Goal: Task Accomplishment & Management: Manage account settings

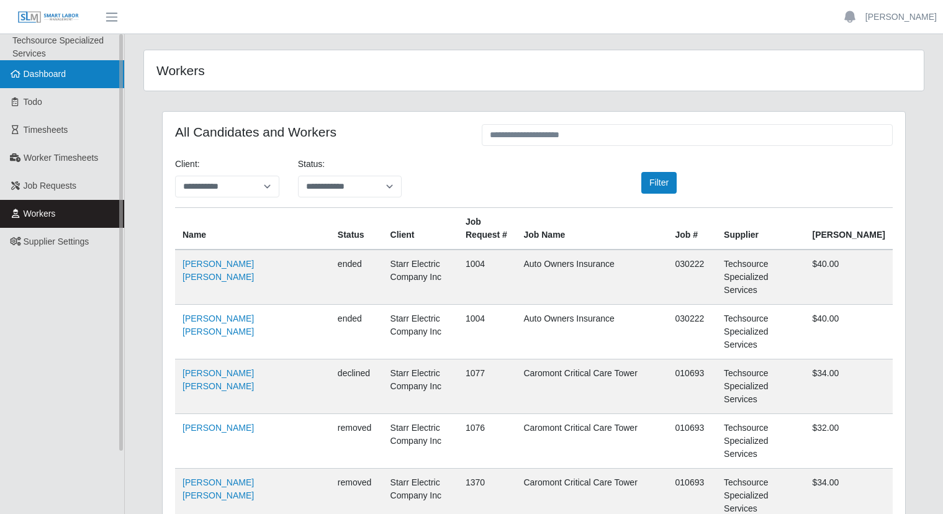
click at [31, 83] on link "Dashboard" at bounding box center [62, 74] width 124 height 28
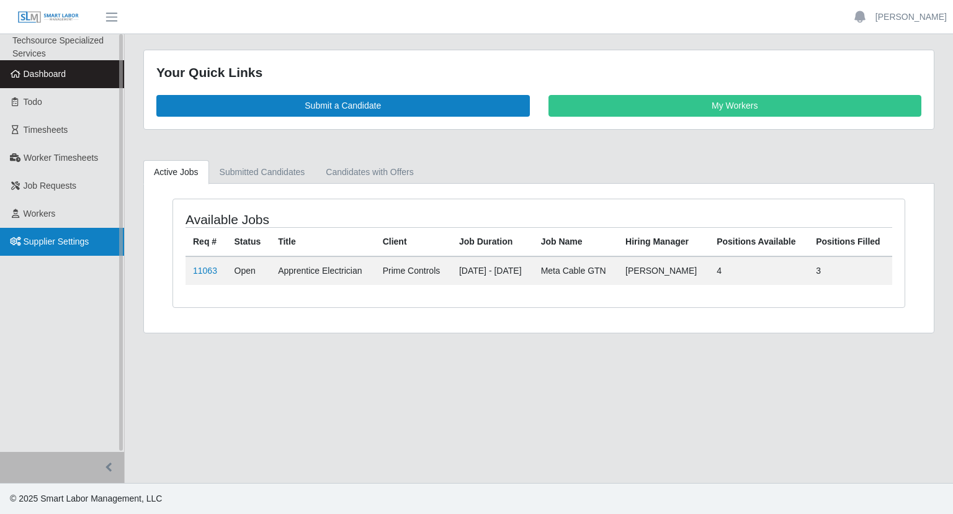
click at [43, 235] on link "Supplier Settings" at bounding box center [62, 242] width 124 height 28
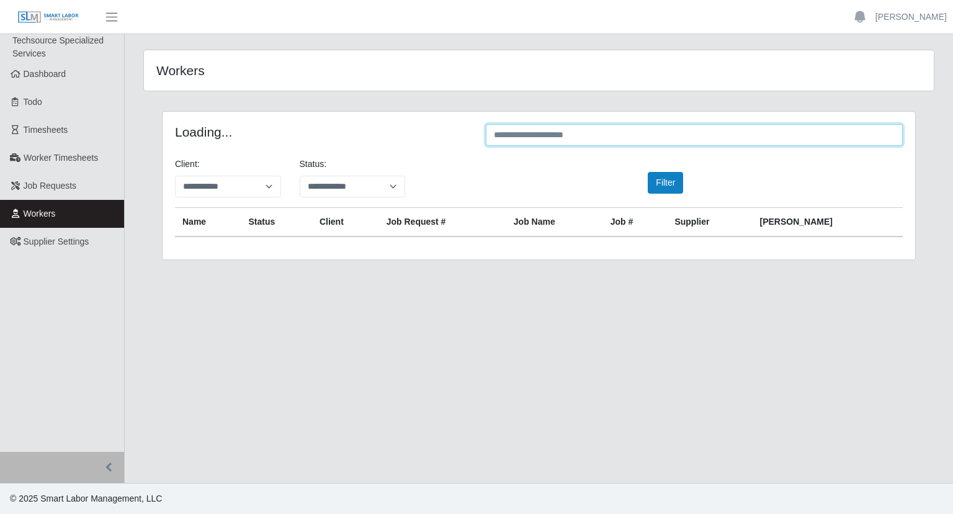
click at [667, 138] on input "text" at bounding box center [694, 135] width 417 height 22
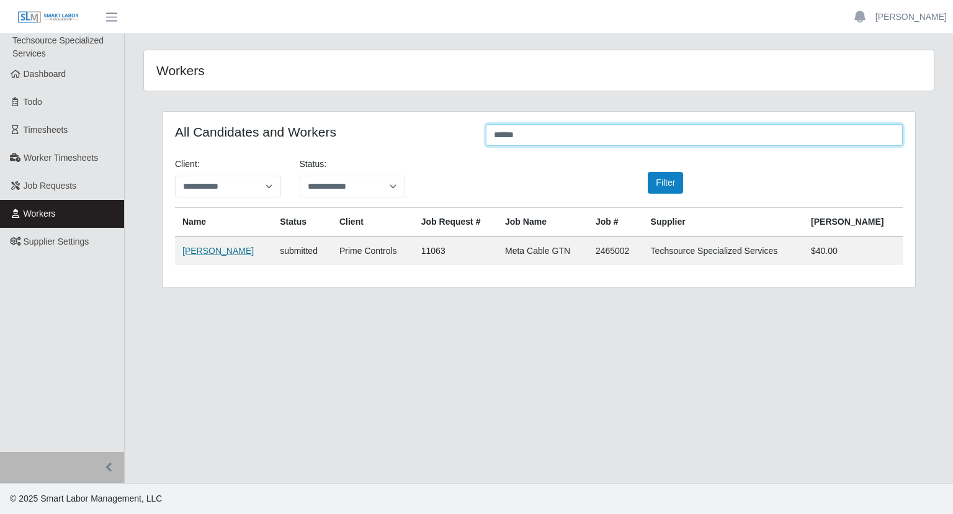
type input "******"
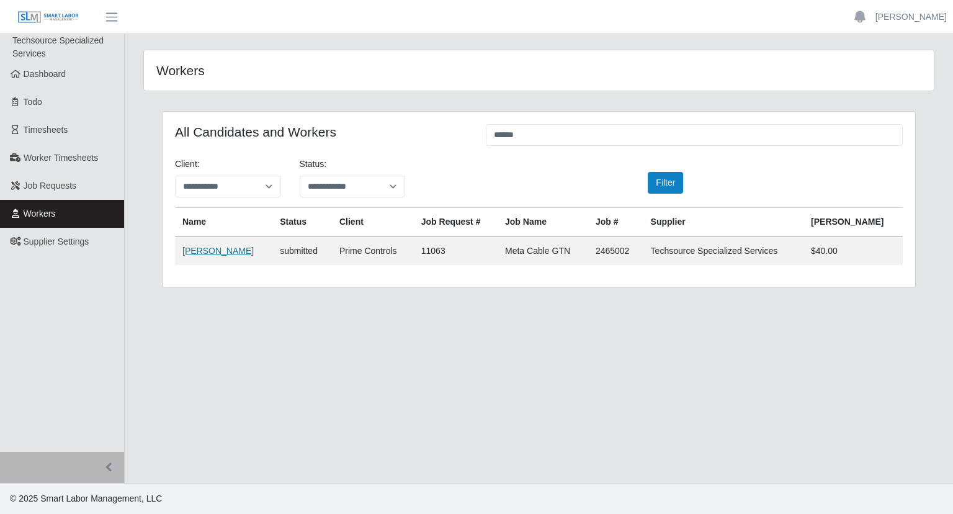
click at [185, 250] on link "[PERSON_NAME]" at bounding box center [217, 251] width 71 height 10
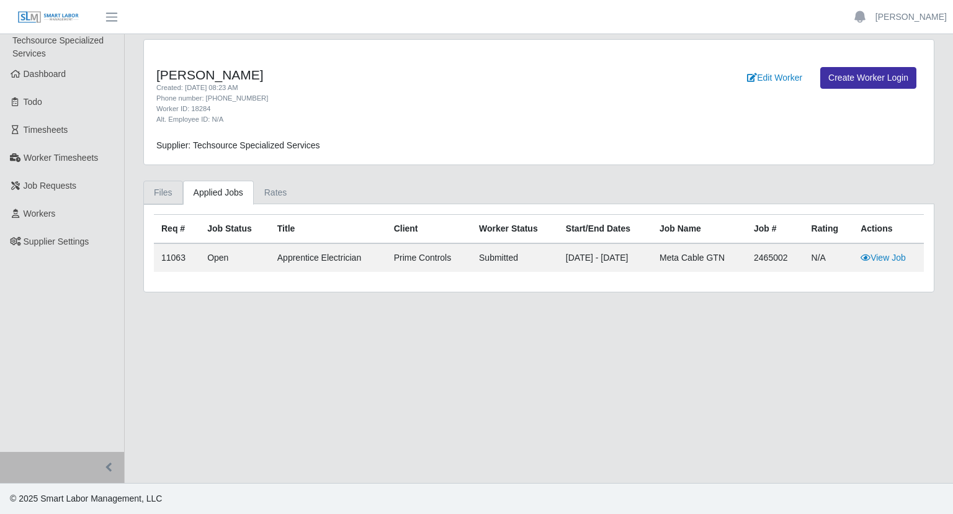
click at [161, 190] on link "Files" at bounding box center [163, 193] width 40 height 24
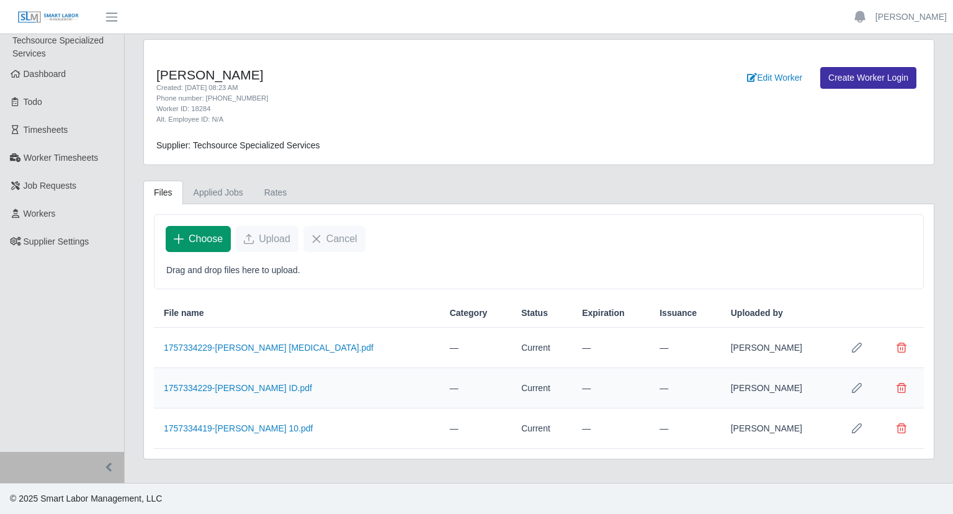
click at [199, 243] on span "Choose" at bounding box center [206, 239] width 34 height 15
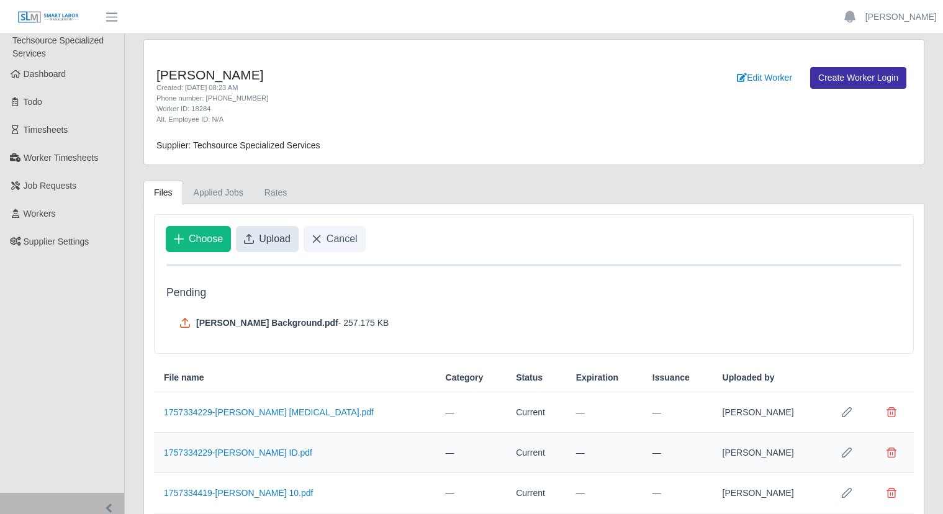
click at [255, 241] on button "Upload" at bounding box center [267, 239] width 63 height 26
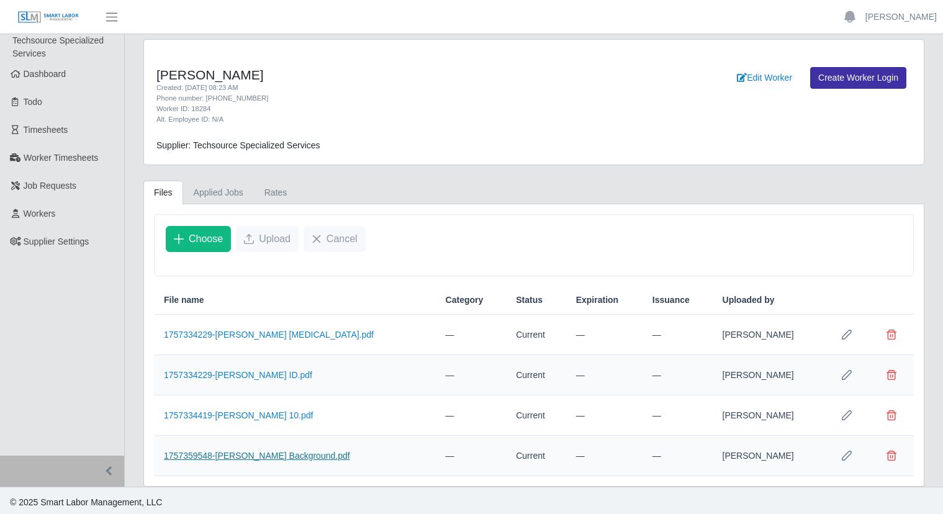
click at [235, 459] on link "1757359548-Selvin Guillermo Background.pdf" at bounding box center [257, 456] width 186 height 10
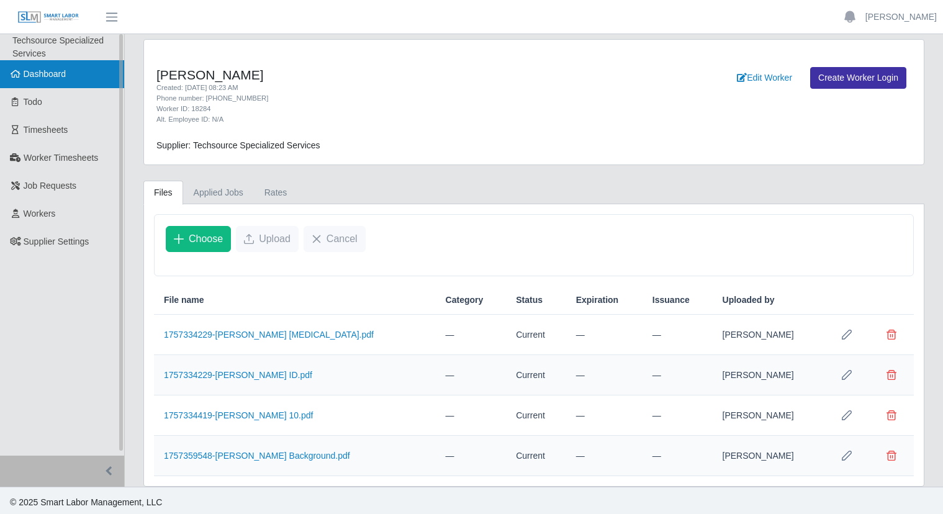
click at [17, 77] on icon at bounding box center [15, 74] width 11 height 9
